Goal: Task Accomplishment & Management: Use online tool/utility

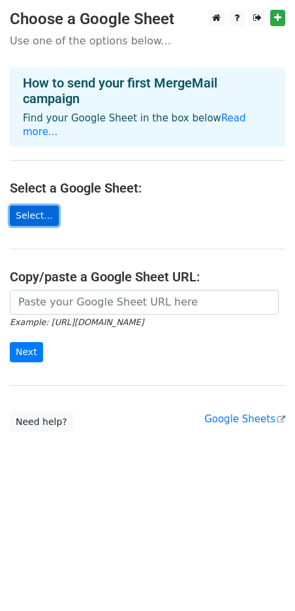
click at [35, 206] on link "Select..." at bounding box center [34, 216] width 49 height 20
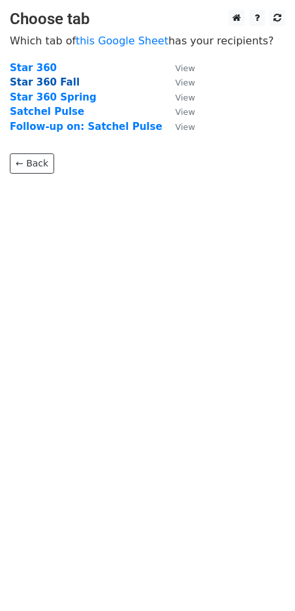
click at [61, 84] on strong "Star 360 Fall" at bounding box center [45, 82] width 70 height 12
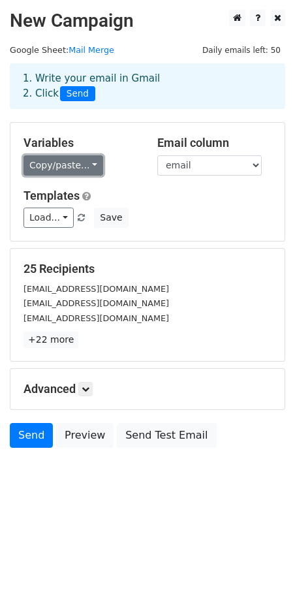
click at [89, 163] on link "Copy/paste..." at bounding box center [63, 165] width 80 height 20
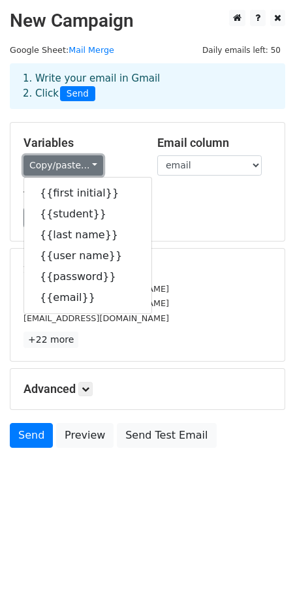
click at [89, 163] on link "Copy/paste..." at bounding box center [63, 165] width 80 height 20
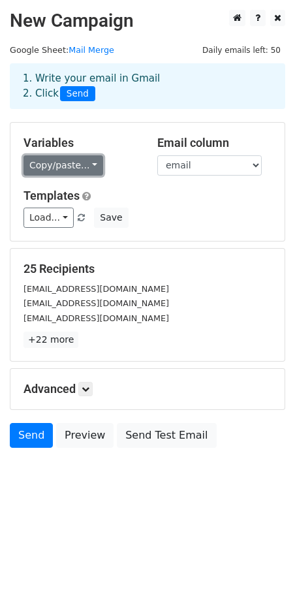
click at [88, 166] on link "Copy/paste..." at bounding box center [63, 165] width 80 height 20
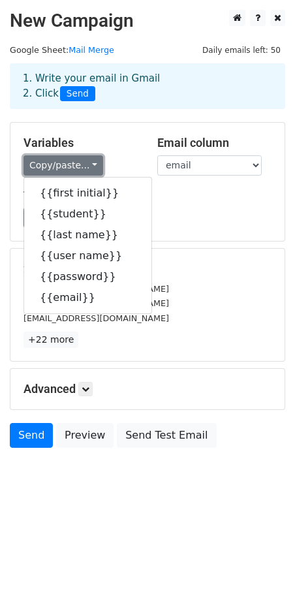
click at [88, 163] on link "Copy/paste..." at bounding box center [63, 165] width 80 height 20
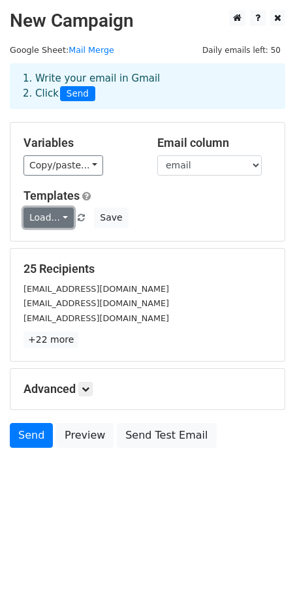
click at [63, 217] on link "Load..." at bounding box center [48, 217] width 50 height 20
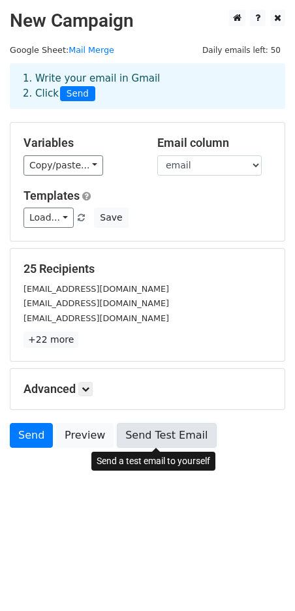
click at [149, 439] on link "Send Test Email" at bounding box center [166, 435] width 99 height 25
click at [154, 435] on link "Send Test Email" at bounding box center [166, 435] width 99 height 25
click at [157, 433] on link "Send Test Email" at bounding box center [166, 435] width 99 height 25
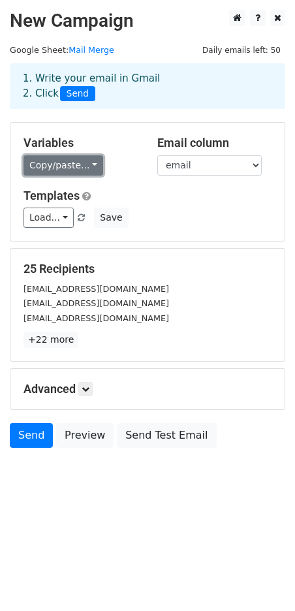
click at [89, 164] on link "Copy/paste..." at bounding box center [63, 165] width 80 height 20
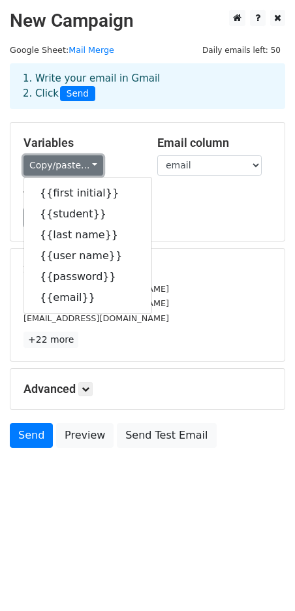
click at [89, 164] on link "Copy/paste..." at bounding box center [63, 165] width 80 height 20
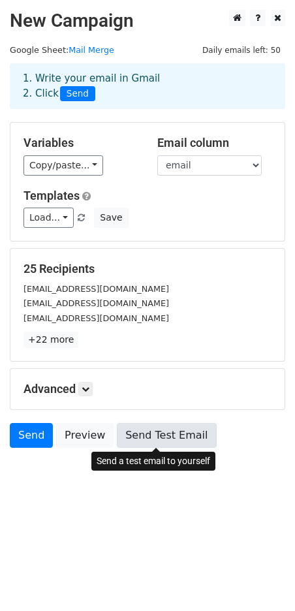
click at [147, 436] on link "Send Test Email" at bounding box center [166, 435] width 99 height 25
click at [154, 436] on link "Send Test Email" at bounding box center [166, 435] width 99 height 25
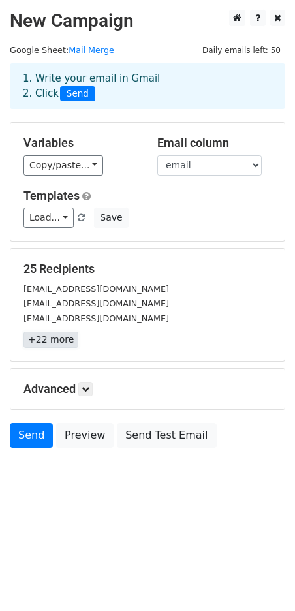
click at [43, 338] on link "+22 more" at bounding box center [50, 339] width 55 height 16
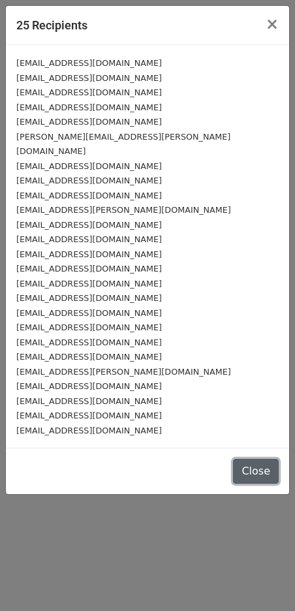
click at [253, 459] on button "Close" at bounding box center [256, 471] width 46 height 25
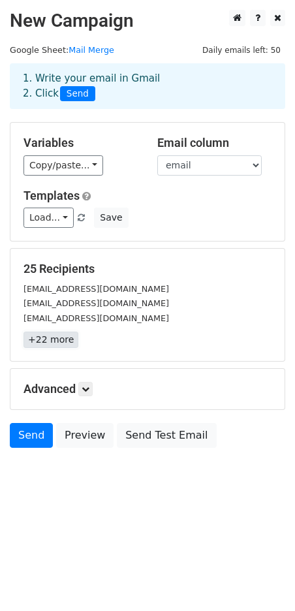
click at [41, 342] on link "+22 more" at bounding box center [50, 339] width 55 height 16
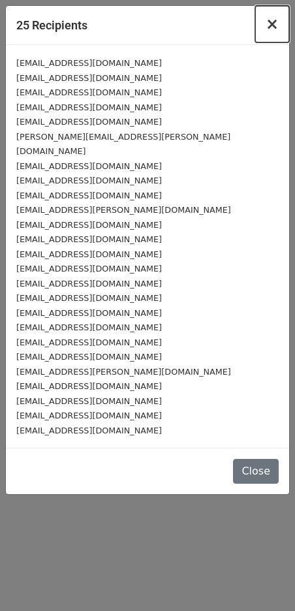
click at [274, 24] on span "×" at bounding box center [272, 24] width 13 height 18
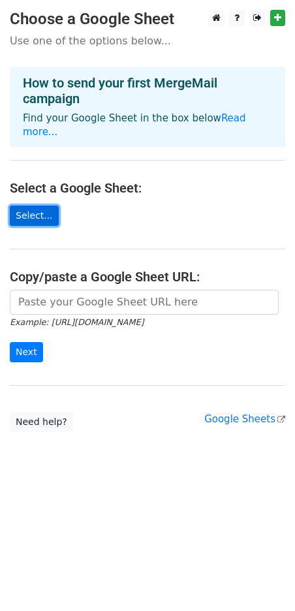
click at [38, 206] on link "Select..." at bounding box center [34, 216] width 49 height 20
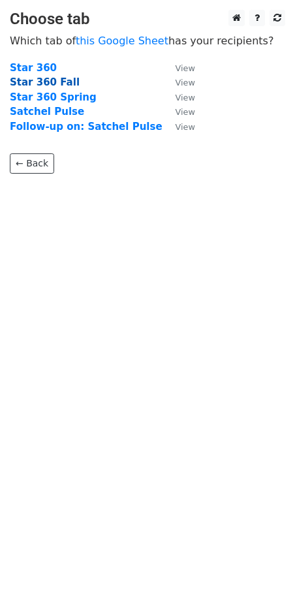
click at [50, 83] on strong "Star 360 Fall" at bounding box center [45, 82] width 70 height 12
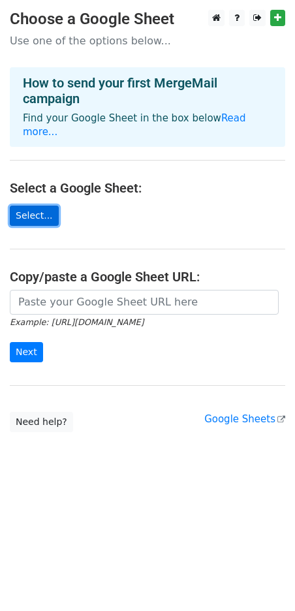
click at [38, 206] on link "Select..." at bounding box center [34, 216] width 49 height 20
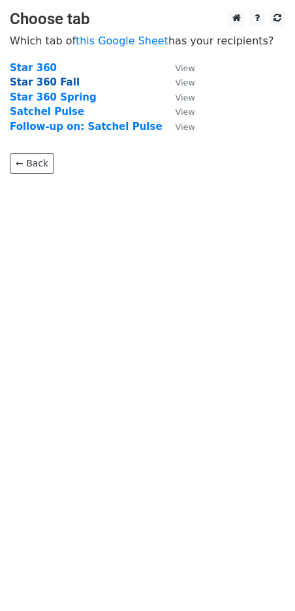
click at [48, 81] on strong "Star 360 Fall" at bounding box center [45, 82] width 70 height 12
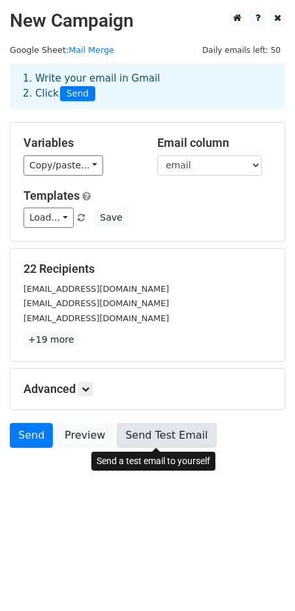
click at [177, 431] on link "Send Test Email" at bounding box center [166, 435] width 99 height 25
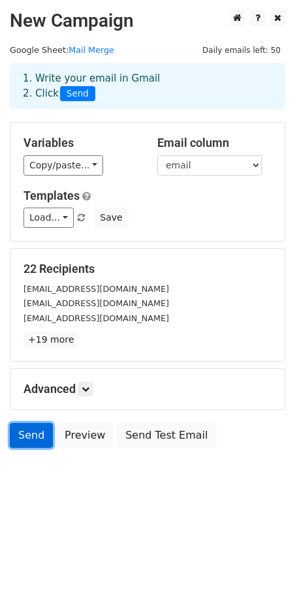
click at [33, 437] on link "Send" at bounding box center [31, 435] width 43 height 25
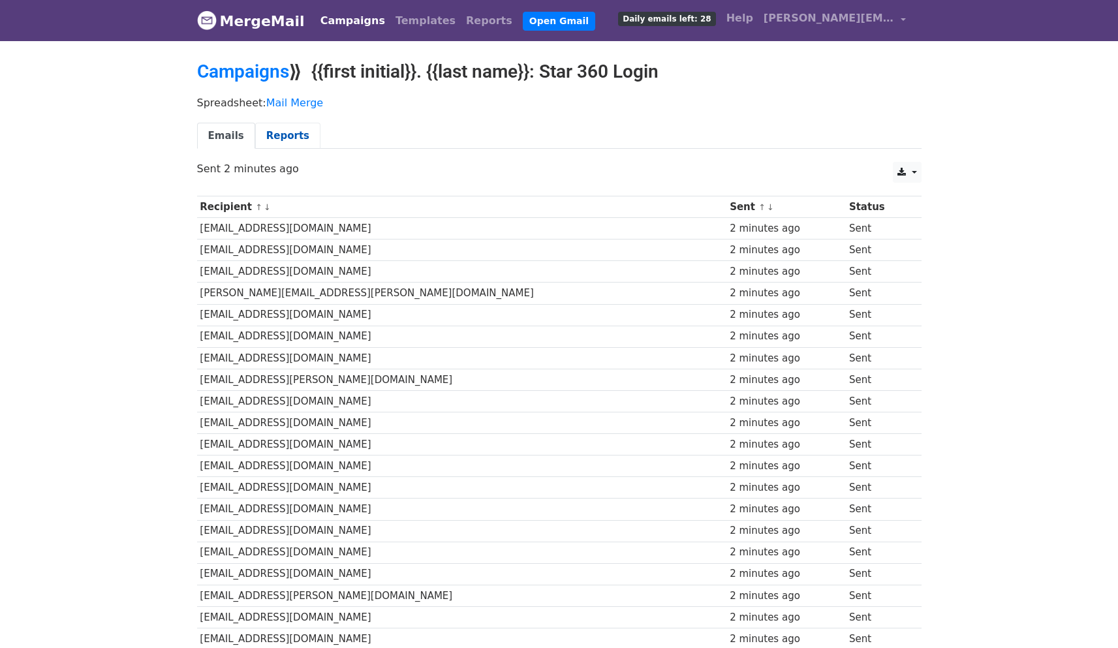
click at [281, 136] on link "Reports" at bounding box center [287, 136] width 65 height 27
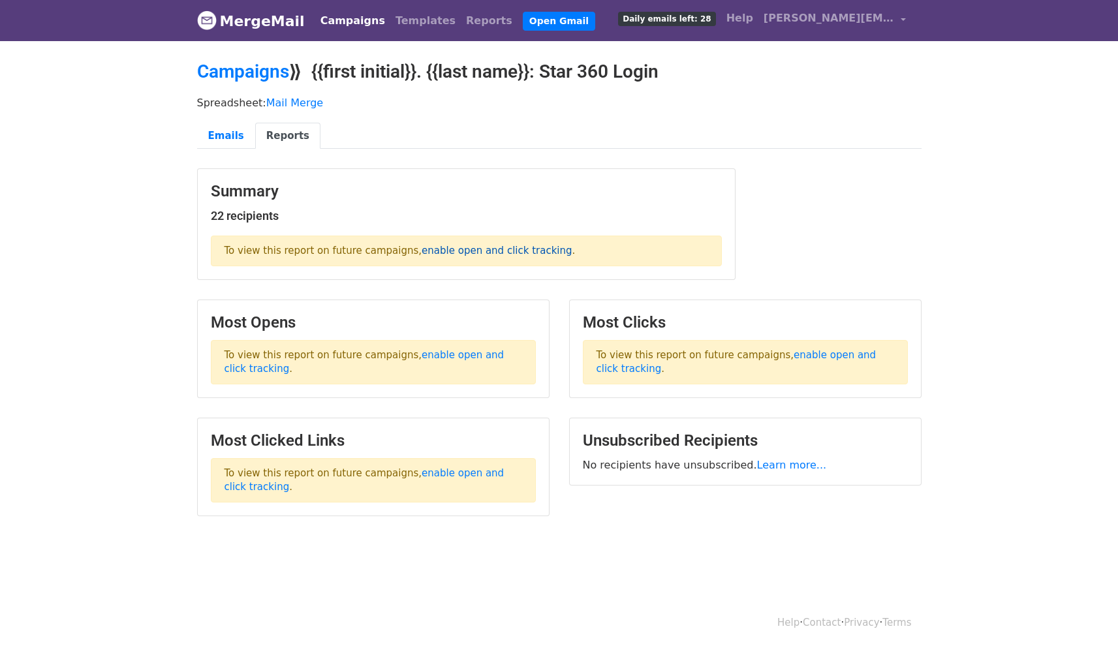
click at [461, 251] on link "enable open and click tracking" at bounding box center [497, 251] width 150 height 12
